Goal: Check status

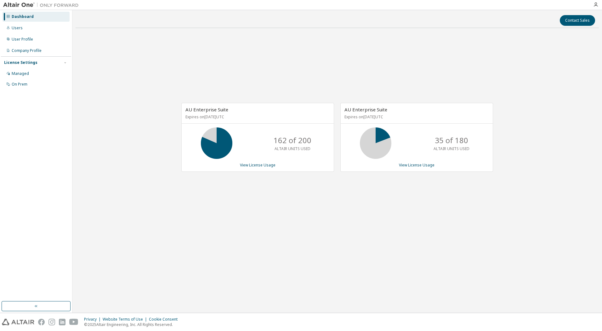
click at [230, 93] on div "AU Enterprise Suite Expires on [DATE] UTC 162 of 200 ALTAIR UNITS USED View Lic…" at bounding box center [337, 140] width 523 height 215
